Goal: Complete application form: Complete application form

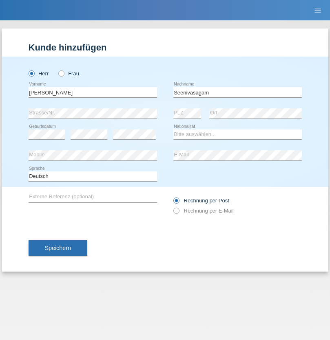
type input "Seenivasagam"
select select "LK"
select select "C"
select select "03"
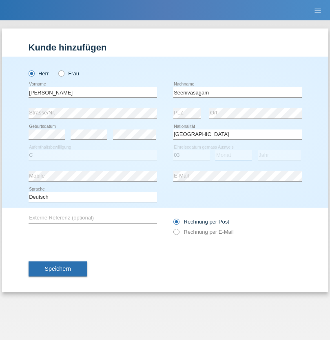
select select "08"
select select "2009"
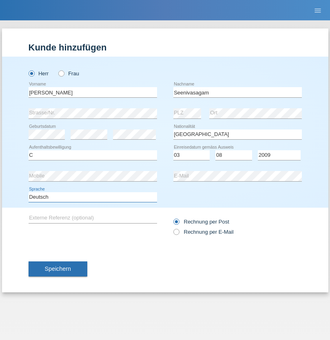
select select "en"
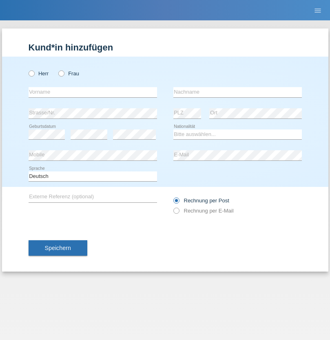
radio input "true"
click at [92, 92] on input "text" at bounding box center [93, 92] width 128 height 10
type input "Jose carlos"
click at [237, 92] on input "text" at bounding box center [237, 92] width 128 height 10
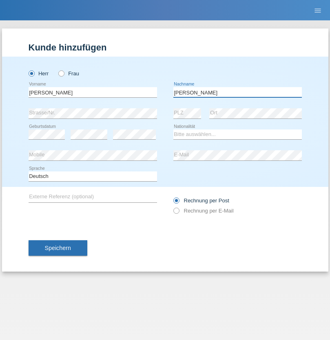
type input "[PERSON_NAME]"
select select "PT"
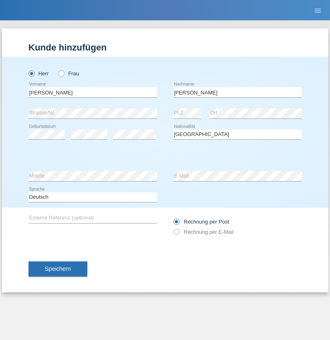
select select "C"
select select "01"
select select "2011"
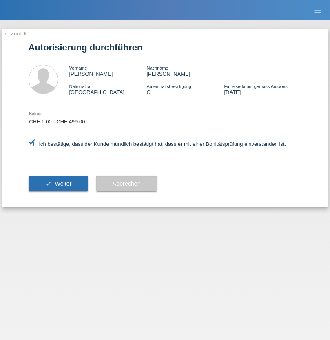
select select "1"
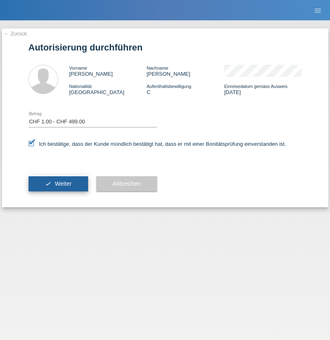
click at [58, 184] on span "Weiter" at bounding box center [63, 183] width 17 height 7
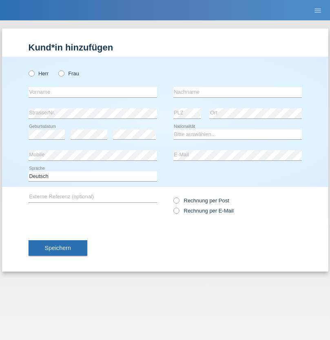
radio input "true"
click at [92, 92] on input "text" at bounding box center [93, 92] width 128 height 10
type input "[PERSON_NAME]"
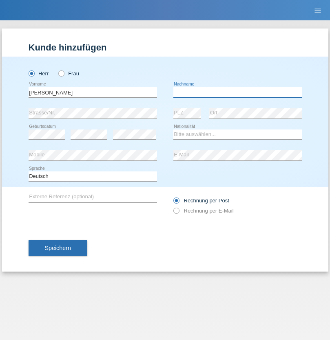
click at [237, 92] on input "text" at bounding box center [237, 92] width 128 height 10
type input "Katic"
select select "HR"
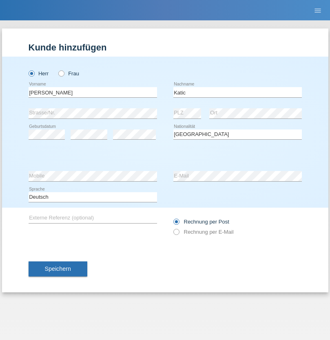
select select "C"
select select "23"
select select "03"
select select "2014"
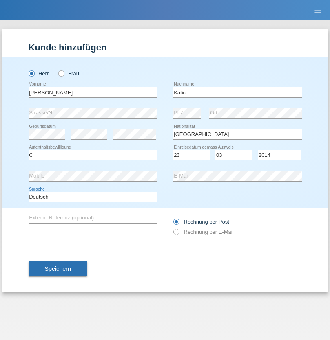
select select "en"
